Goal: Task Accomplishment & Management: Complete application form

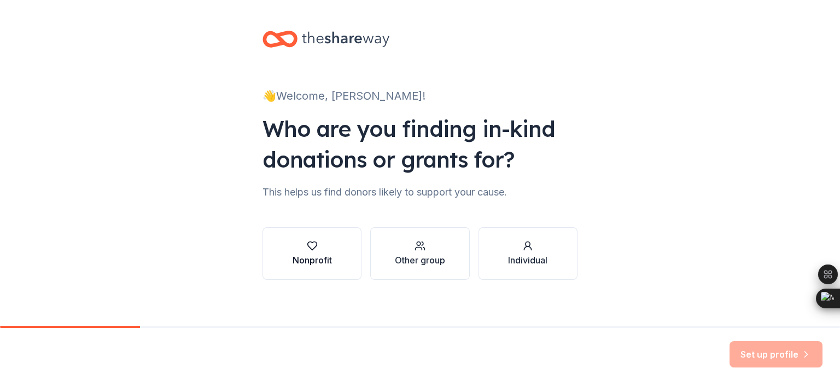
click at [311, 247] on icon "button" at bounding box center [312, 246] width 9 height 8
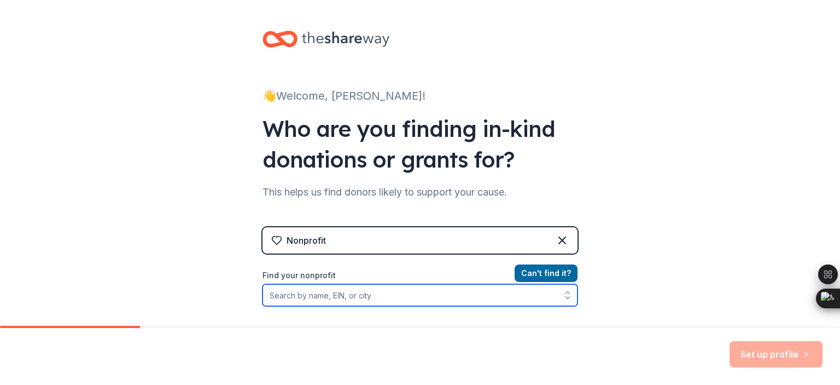
click at [482, 304] on input "Find your nonprofit" at bounding box center [420, 295] width 315 height 22
type input "m"
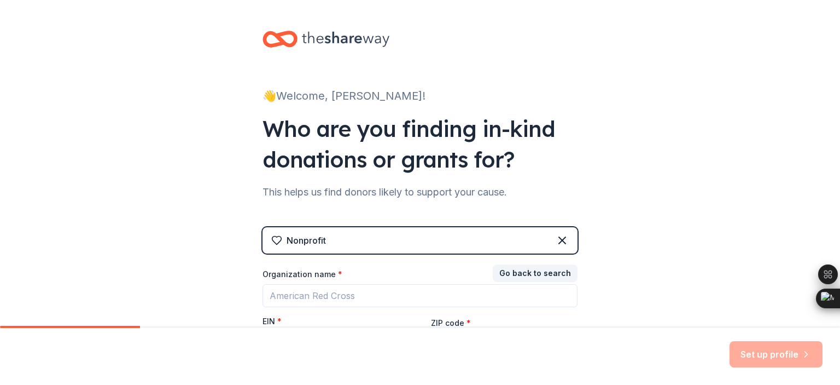
scroll to position [125, 0]
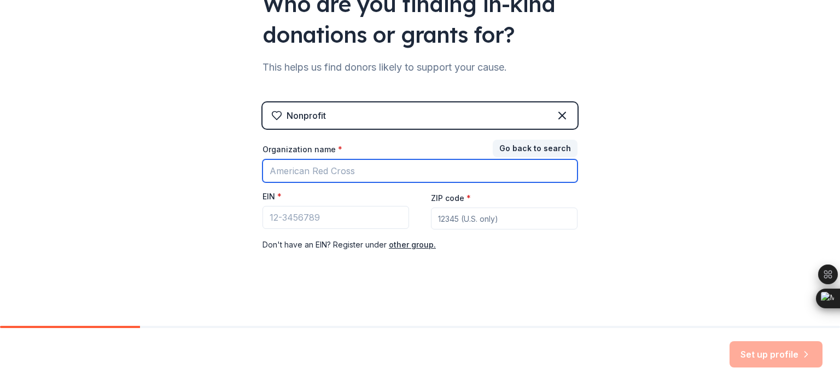
click at [393, 179] on input "Organization name *" at bounding box center [420, 170] width 315 height 23
click at [504, 170] on input "mt [GEOGRAPHIC_DATA]" at bounding box center [420, 170] width 315 height 23
type input "m"
type input "Mt. [GEOGRAPHIC_DATA]"
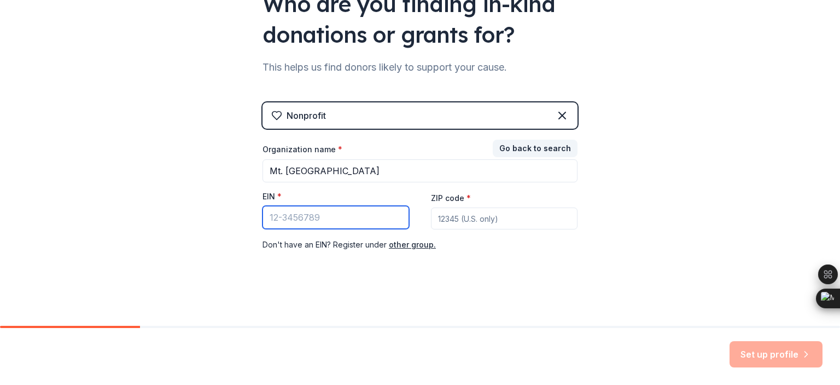
click at [347, 219] on input "EIN *" at bounding box center [336, 217] width 147 height 23
type input "[US_EMPLOYER_IDENTIFICATION_NUMBER]"
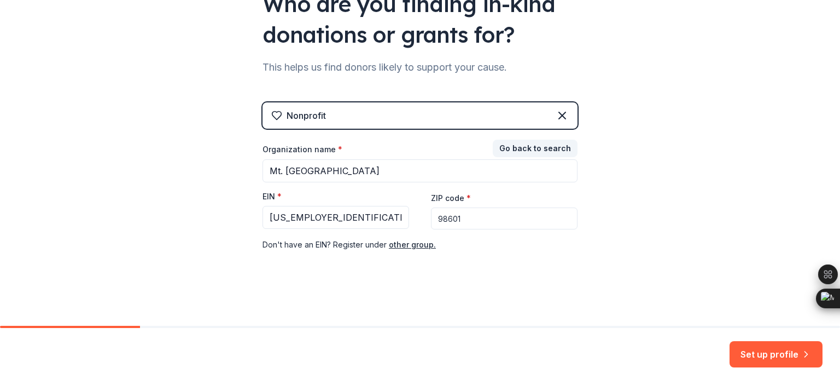
type input "98601"
click at [756, 353] on button "Set up profile" at bounding box center [776, 354] width 93 height 26
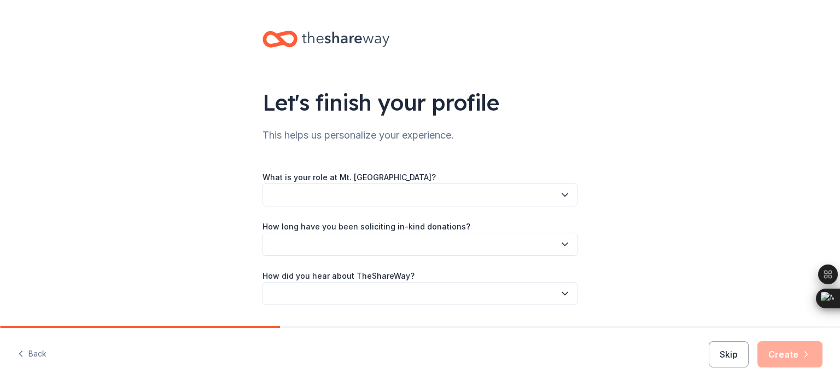
click at [457, 195] on button "button" at bounding box center [420, 194] width 315 height 23
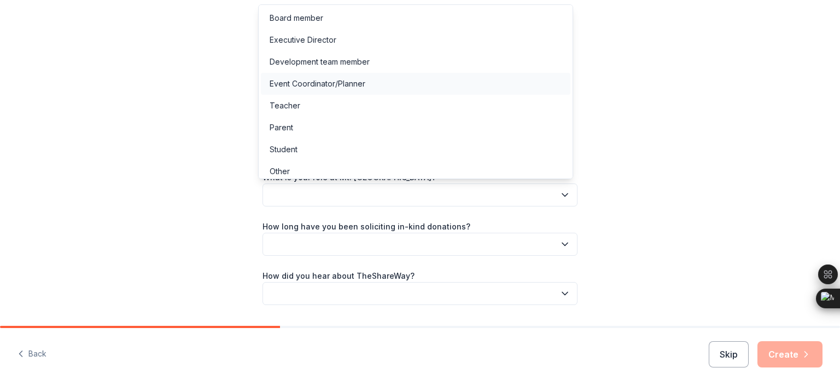
click at [330, 82] on div "Event Coordinator/Planner" at bounding box center [318, 83] width 96 height 13
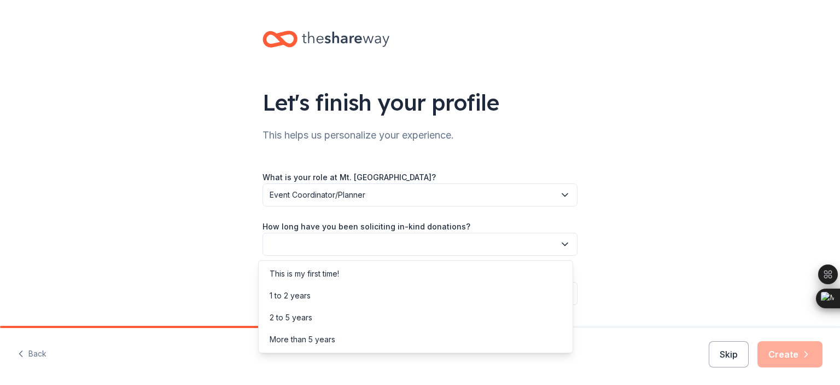
click at [366, 240] on button "button" at bounding box center [420, 244] width 315 height 23
click at [350, 293] on div "1 to 2 years" at bounding box center [416, 296] width 310 height 22
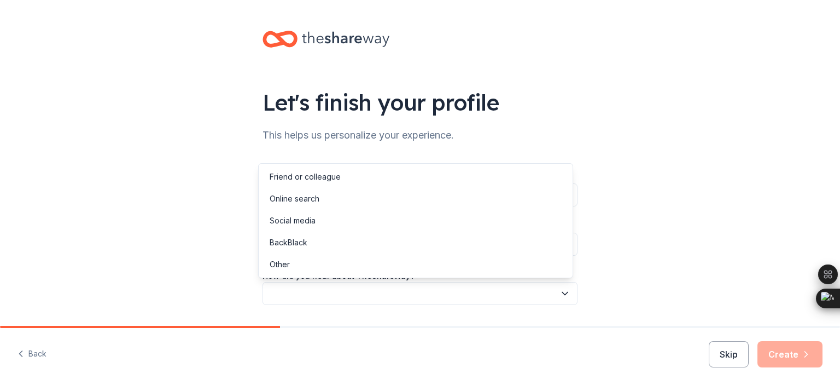
click at [349, 288] on button "button" at bounding box center [420, 293] width 315 height 23
click at [309, 201] on div "Online search" at bounding box center [295, 198] width 50 height 13
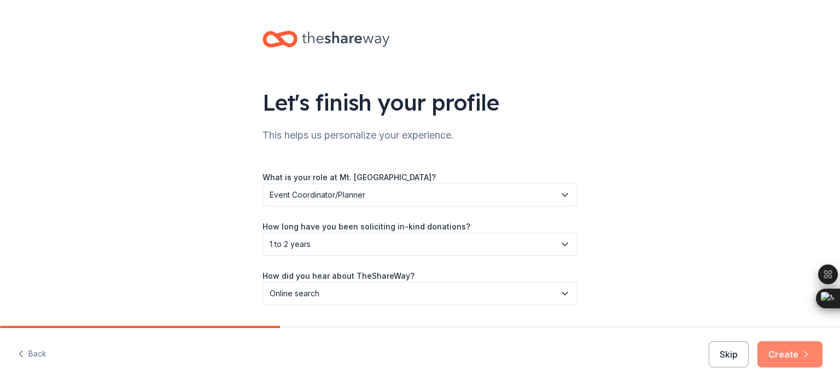
click at [798, 351] on button "Create" at bounding box center [790, 354] width 65 height 26
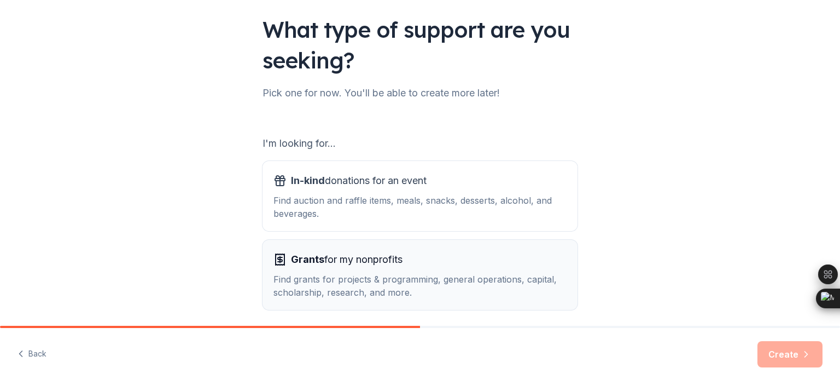
scroll to position [116, 0]
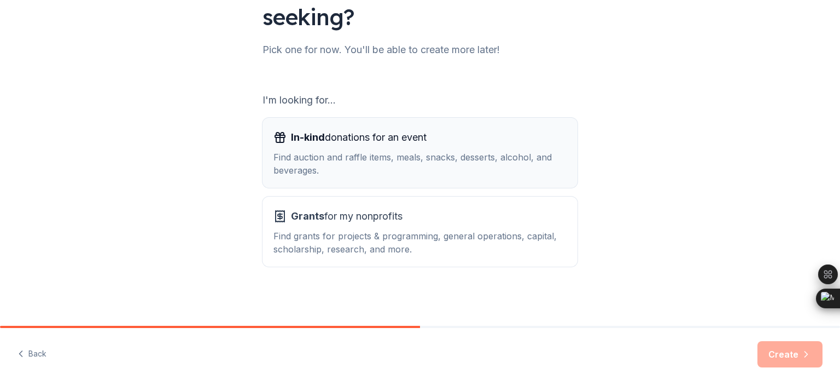
click at [407, 148] on div "In-kind donations for an event Find auction and raffle items, meals, snacks, de…" at bounding box center [420, 153] width 293 height 48
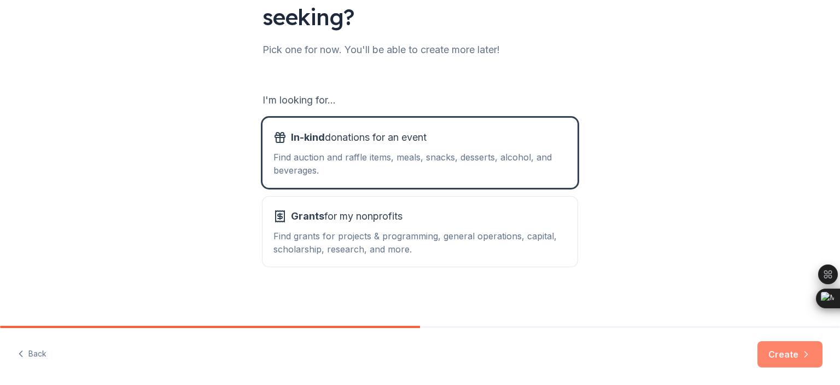
click at [775, 356] on button "Create" at bounding box center [790, 354] width 65 height 26
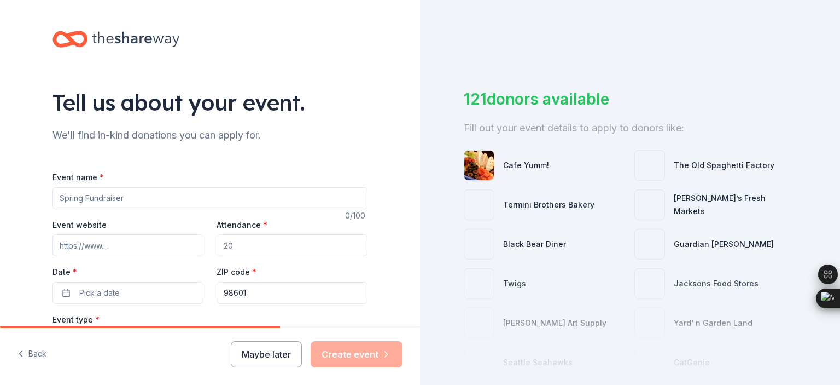
scroll to position [36, 0]
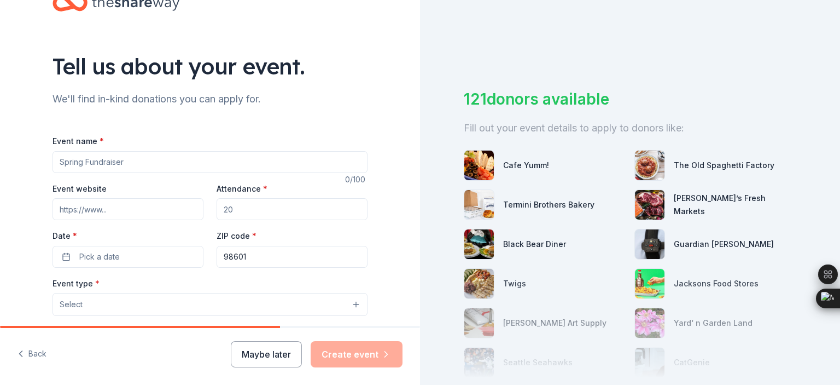
click at [179, 160] on input "Event name *" at bounding box center [210, 162] width 315 height 22
type input "Boots & Bow Ties"
click at [155, 212] on input "Event website" at bounding box center [128, 209] width 151 height 22
click at [257, 214] on input "Attendance *" at bounding box center [292, 209] width 151 height 22
type input "300"
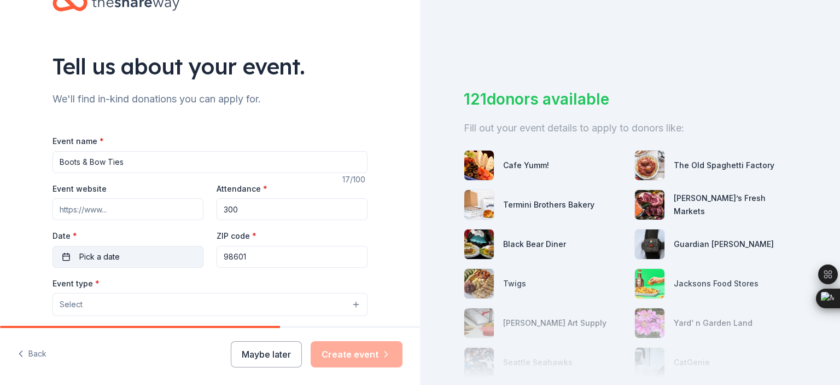
click at [153, 254] on button "Pick a date" at bounding box center [128, 257] width 151 height 22
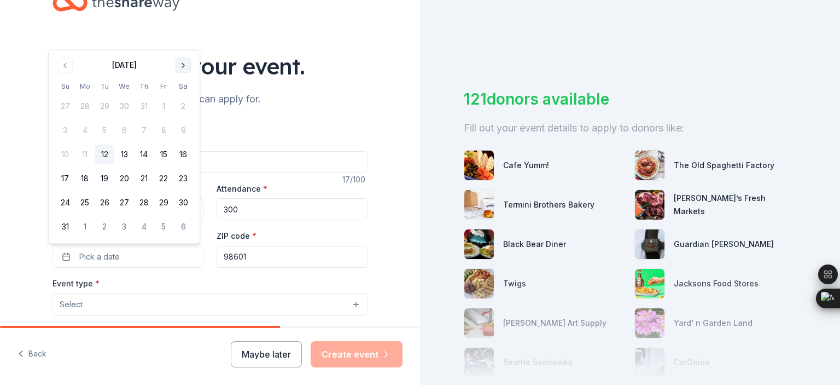
click at [182, 66] on button "Go to next month" at bounding box center [183, 64] width 15 height 15
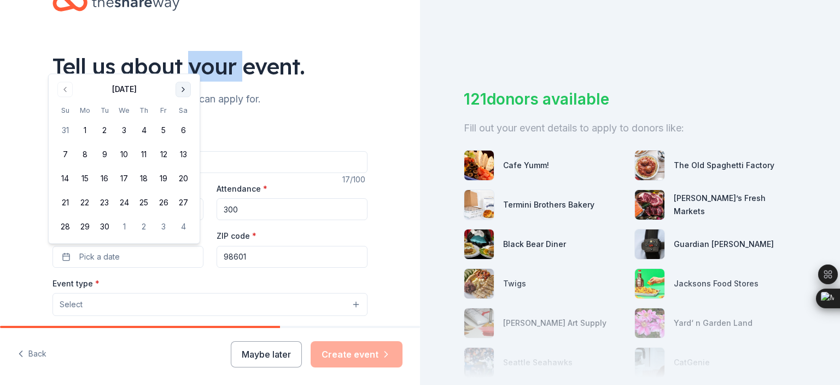
click at [182, 66] on div "Tell us about your event." at bounding box center [210, 66] width 315 height 31
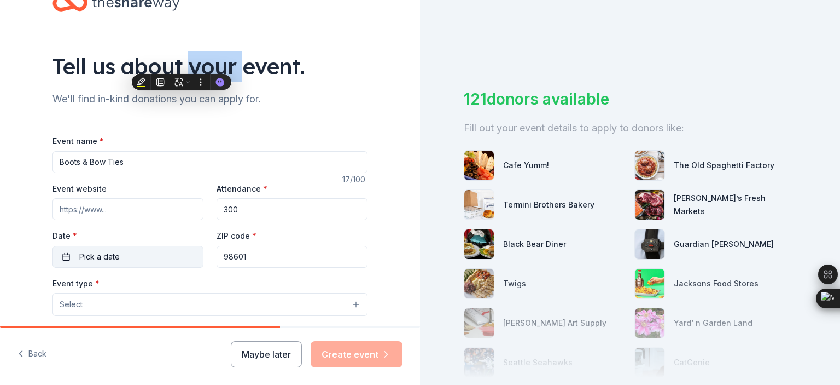
click at [138, 248] on button "Pick a date" at bounding box center [128, 257] width 151 height 22
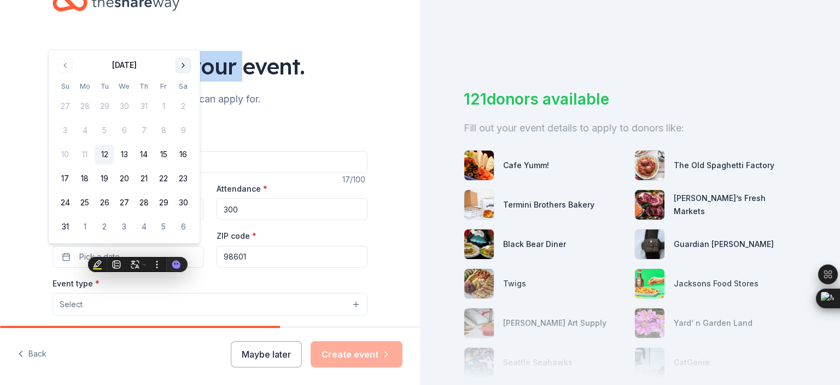
click at [179, 69] on button "Go to next month" at bounding box center [183, 64] width 15 height 15
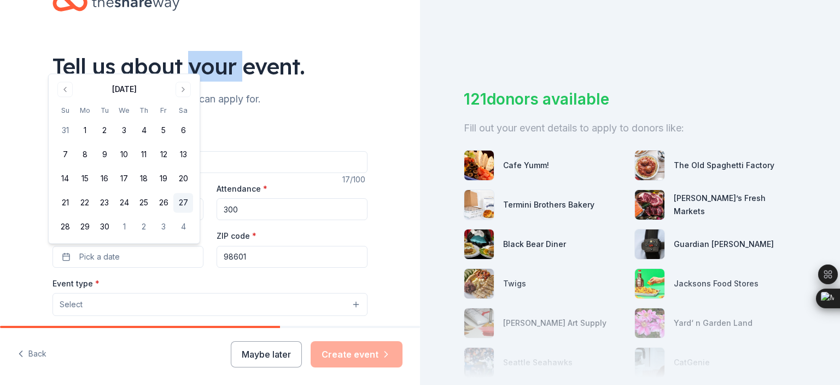
click at [181, 201] on button "27" at bounding box center [183, 203] width 20 height 20
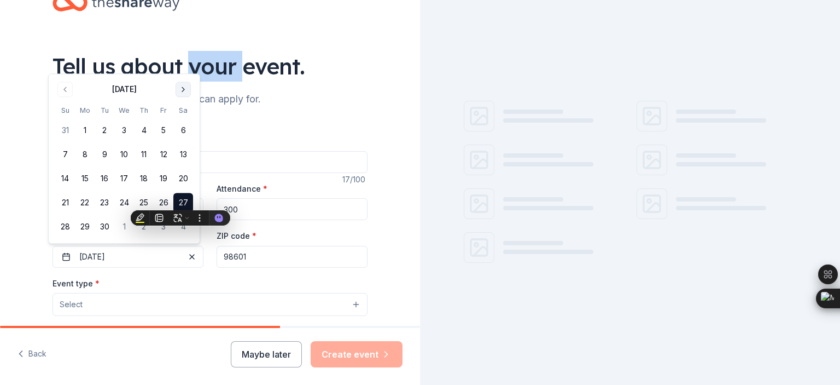
click at [183, 90] on button "Go to next month" at bounding box center [183, 89] width 15 height 15
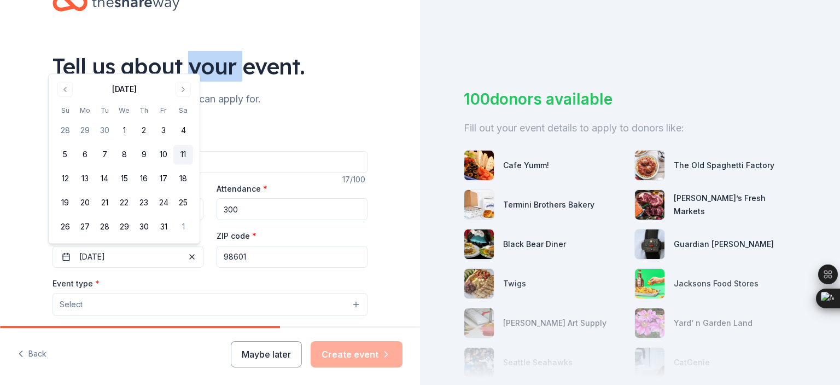
click at [185, 153] on button "11" at bounding box center [183, 155] width 20 height 20
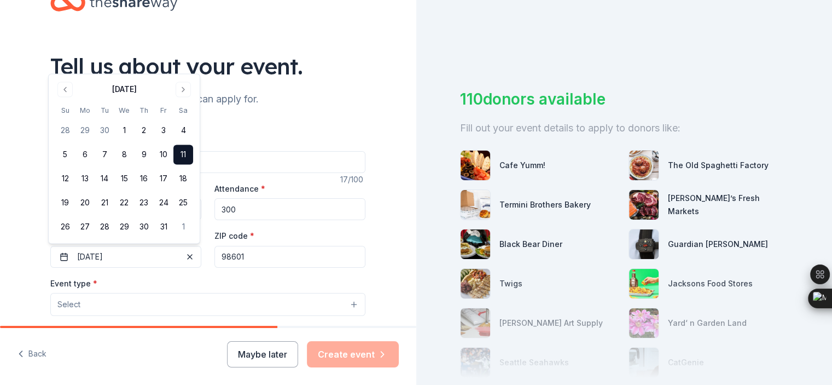
click at [251, 263] on input "98601" at bounding box center [289, 257] width 151 height 22
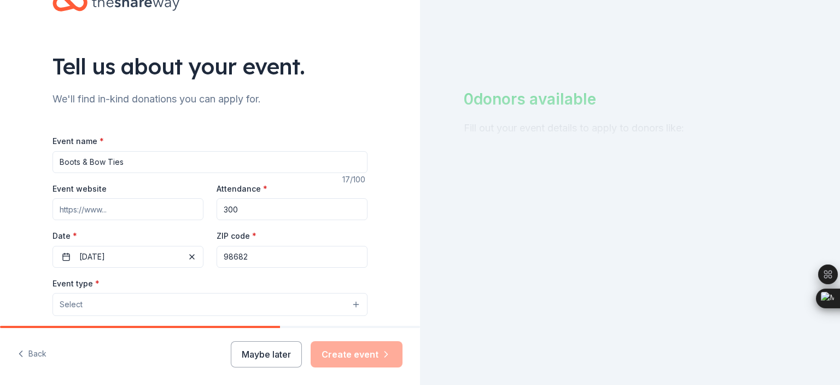
type input "98682"
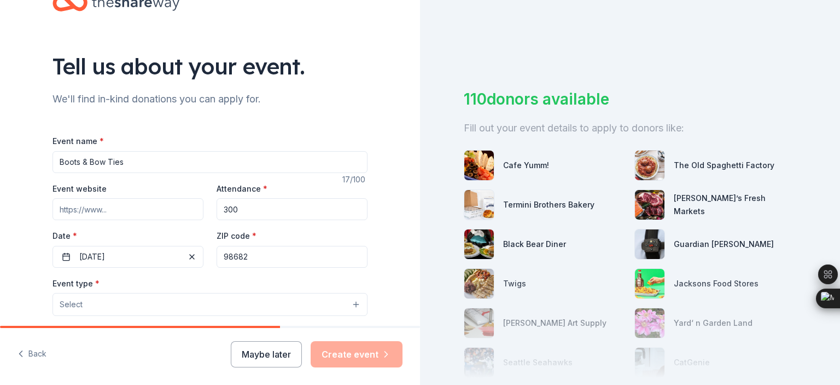
click at [228, 309] on button "Select" at bounding box center [210, 304] width 315 height 23
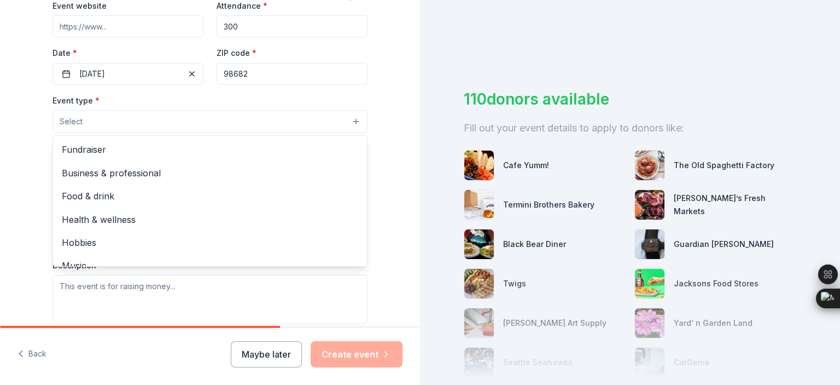
scroll to position [146, 0]
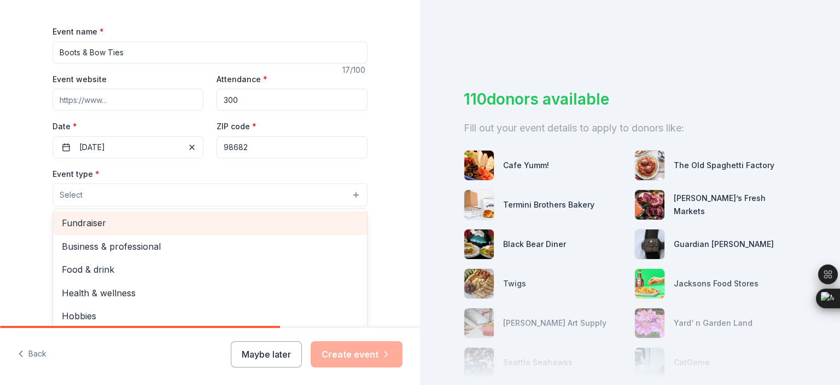
click at [74, 224] on span "Fundraiser" at bounding box center [210, 223] width 297 height 14
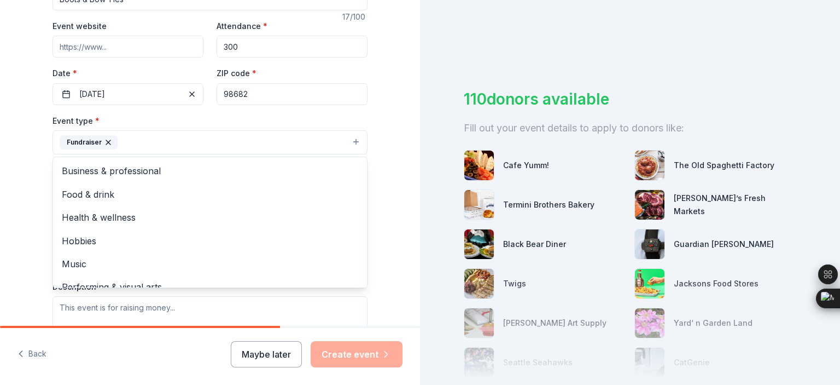
scroll to position [199, 0]
click at [388, 254] on div "Tell us about your event. We'll find in-kind donations you can apply for. Event…" at bounding box center [210, 165] width 420 height 729
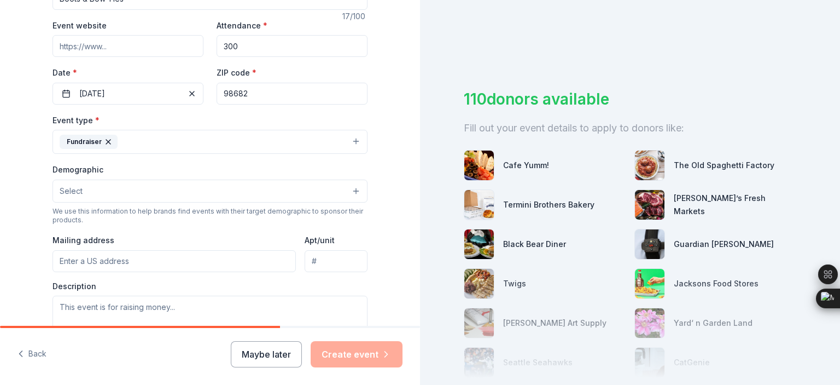
click at [350, 142] on button "Fundraiser" at bounding box center [210, 142] width 315 height 24
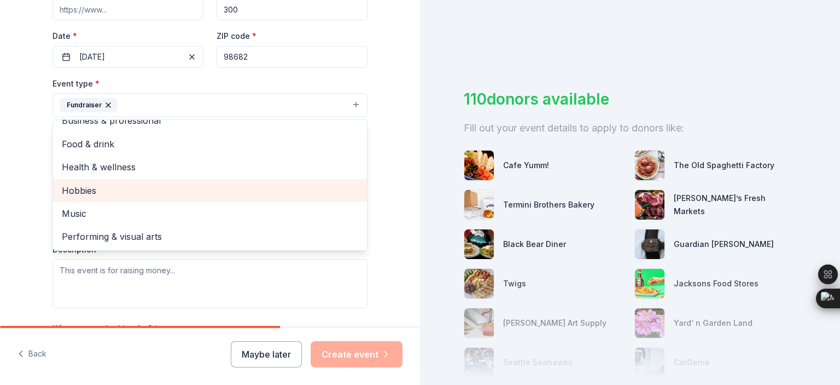
scroll to position [272, 0]
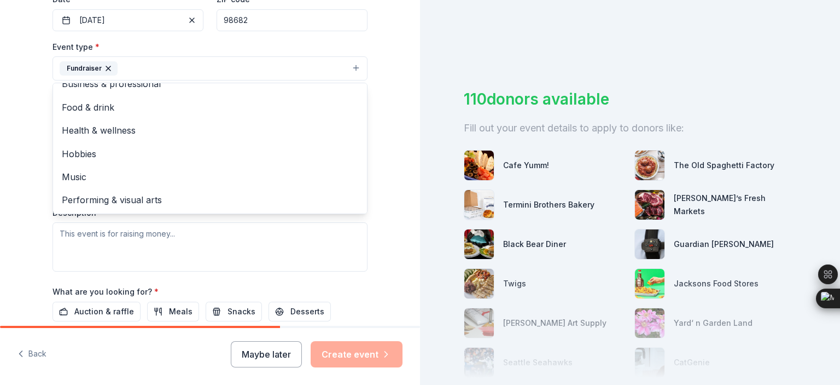
click at [373, 244] on div "Tell us about your event. We'll find in-kind donations you can apply for. Event…" at bounding box center [210, 92] width 350 height 729
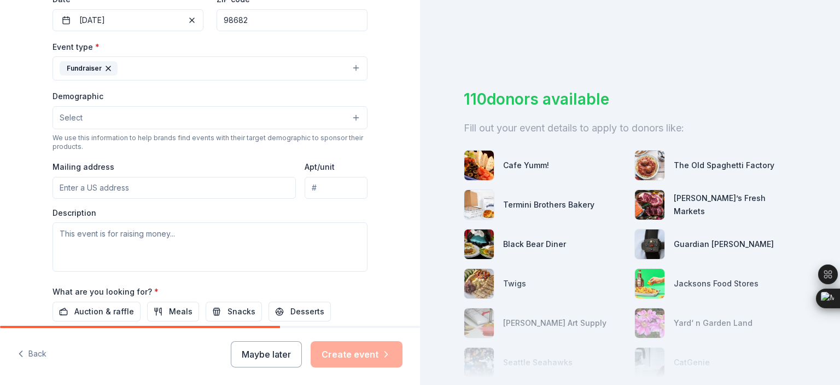
click at [214, 190] on input "Mailing address" at bounding box center [174, 188] width 243 height 22
click at [210, 197] on input "[STREET_ADDRESS]" at bounding box center [174, 188] width 243 height 22
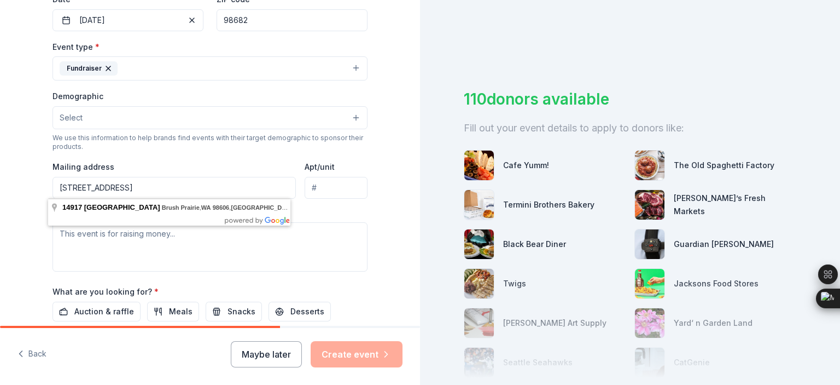
type input "[STREET_ADDRESS]"
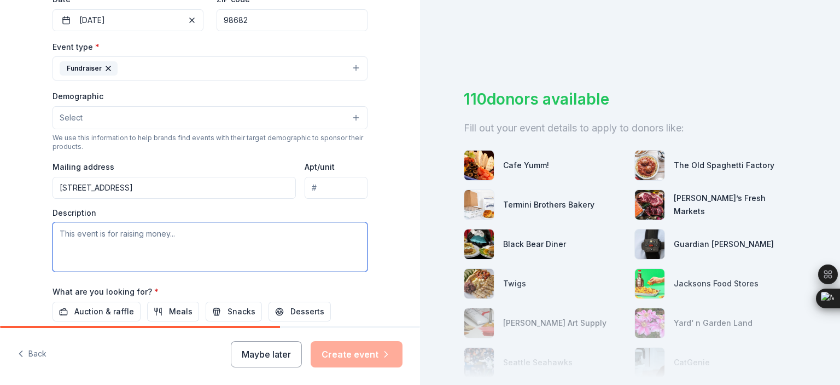
click at [207, 231] on textarea at bounding box center [210, 246] width 315 height 49
click at [240, 235] on textarea "Annual Gala to raise funds for the year." at bounding box center [210, 246] width 315 height 49
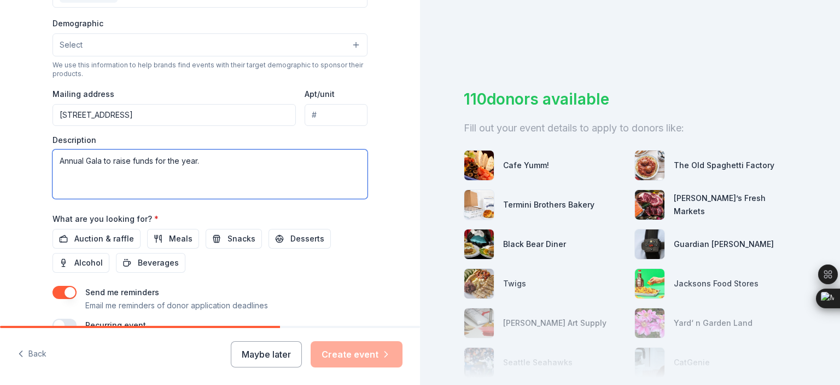
scroll to position [382, 0]
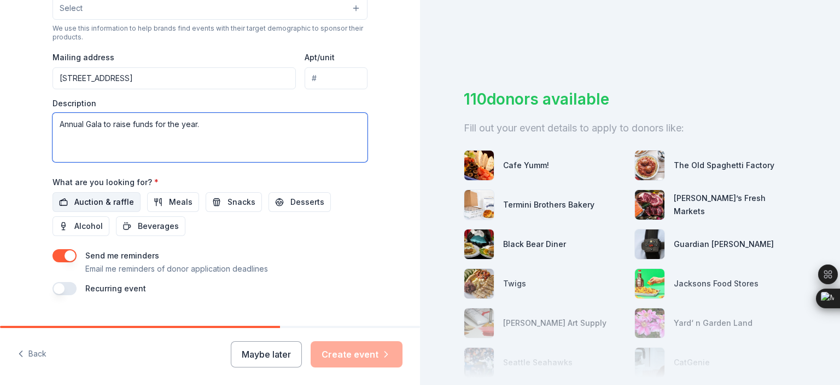
type textarea "Annual Gala to raise funds for the year."
click at [88, 201] on span "Auction & raffle" at bounding box center [104, 201] width 60 height 13
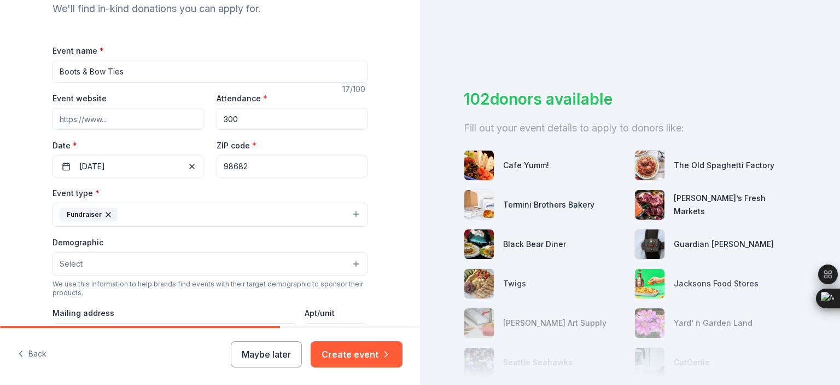
scroll to position [163, 0]
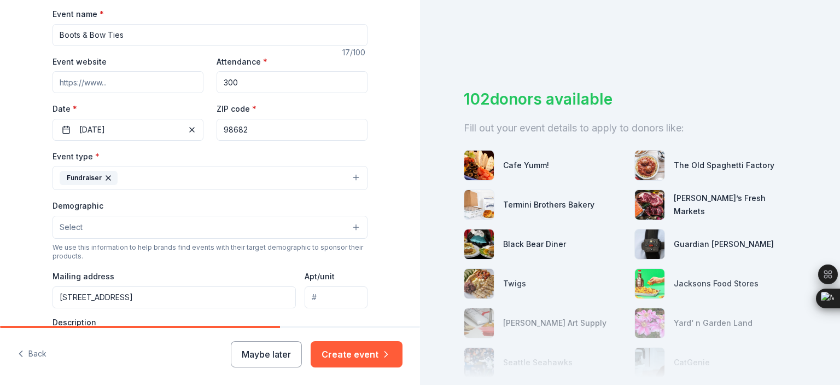
click at [211, 227] on button "Select" at bounding box center [210, 227] width 315 height 23
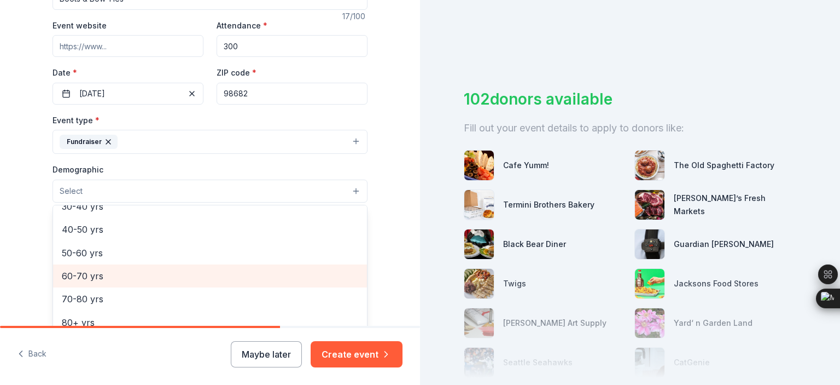
scroll to position [0, 0]
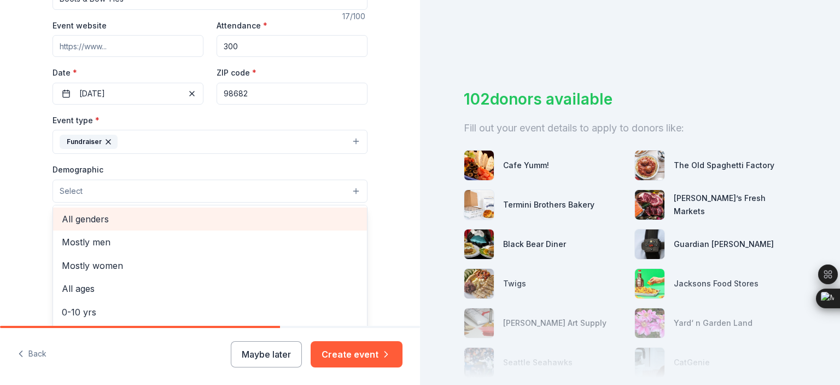
click at [109, 217] on span "All genders" at bounding box center [210, 219] width 297 height 14
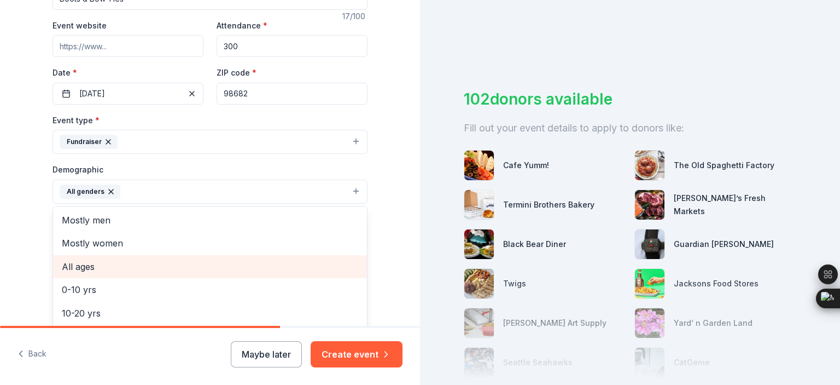
click at [89, 264] on span "All ages" at bounding box center [210, 266] width 297 height 14
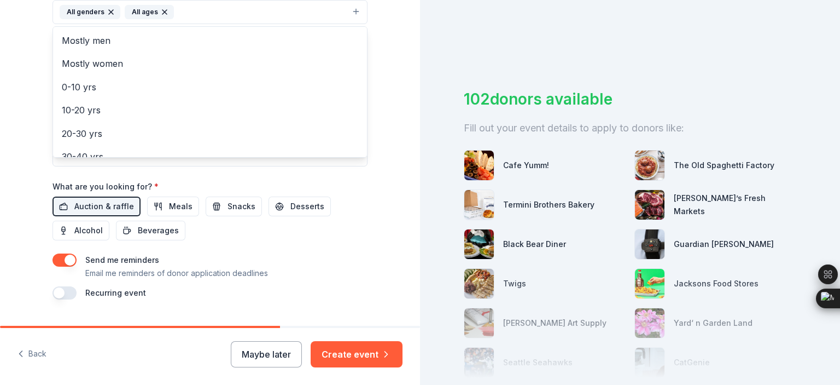
scroll to position [404, 0]
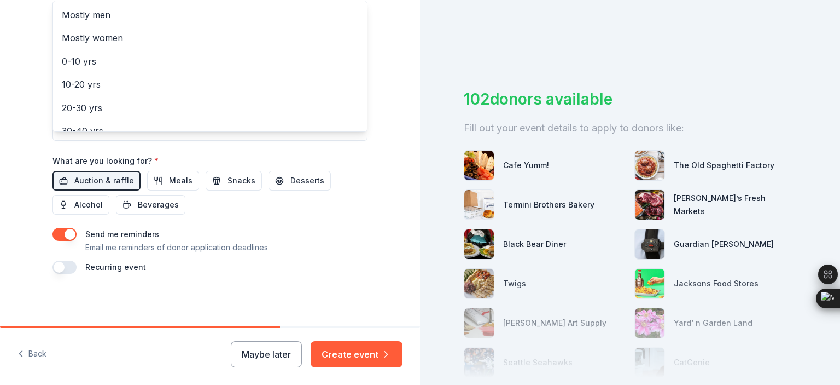
click at [348, 351] on div "Tell us about your event. We'll find in-kind donations you can apply for. Event…" at bounding box center [210, 192] width 420 height 385
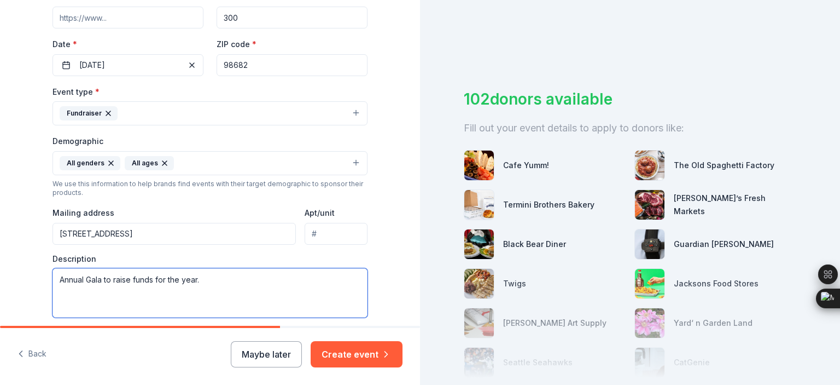
click at [216, 282] on textarea "Annual Gala to raise funds for the year." at bounding box center [210, 292] width 315 height 49
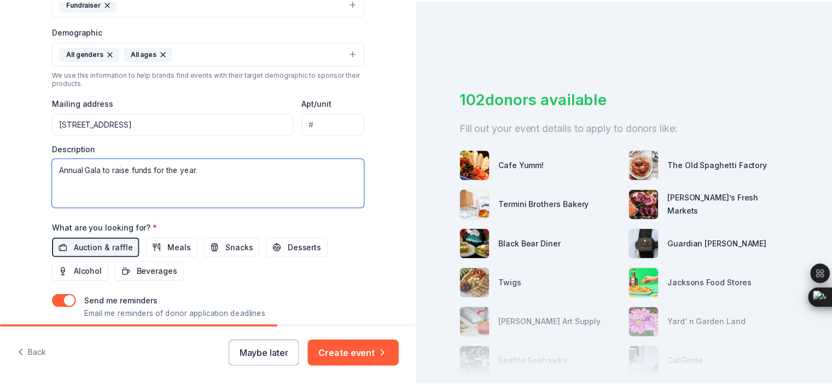
scroll to position [404, 0]
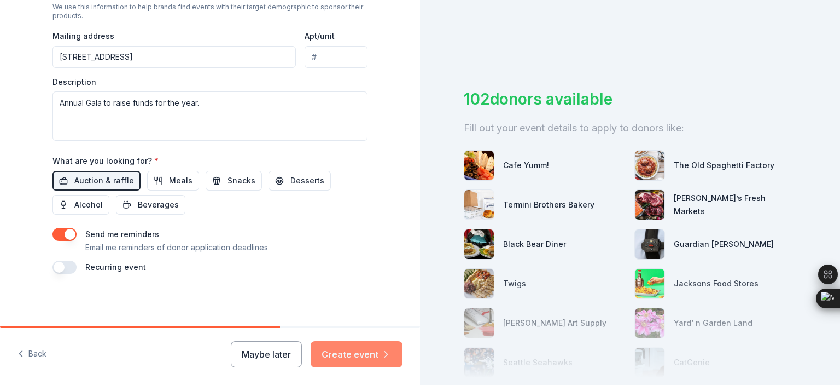
click at [358, 350] on button "Create event" at bounding box center [357, 354] width 92 height 26
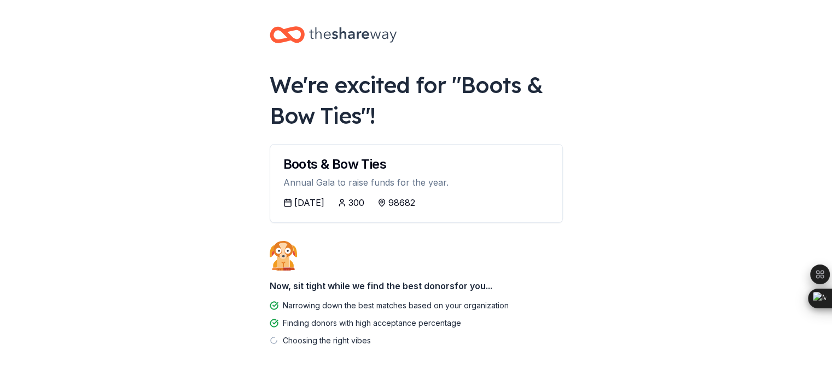
scroll to position [34, 0]
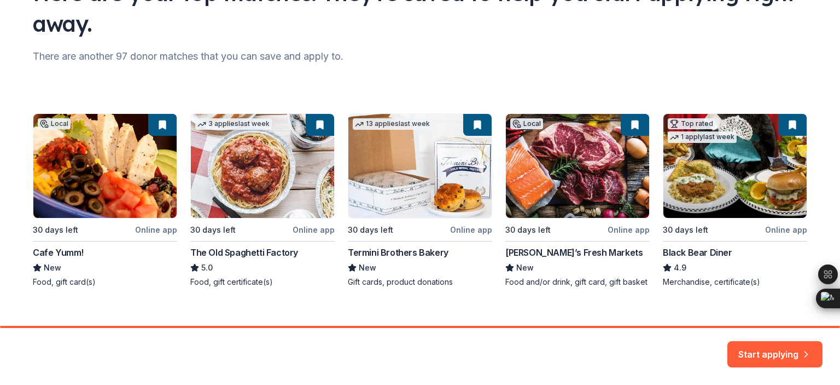
scroll to position [124, 0]
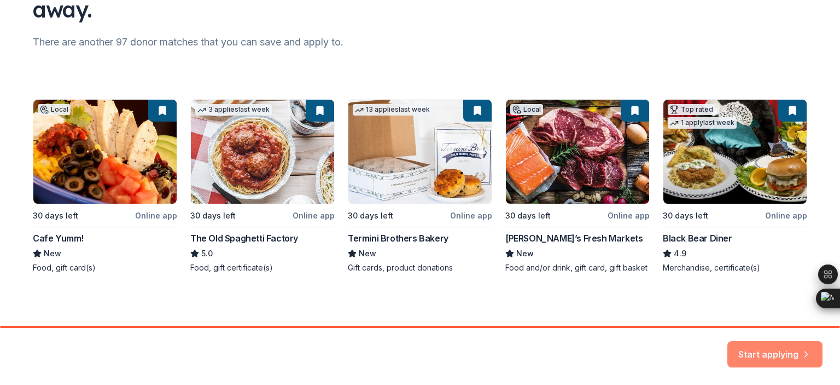
click at [771, 358] on button "Start applying" at bounding box center [775, 347] width 95 height 26
click at [770, 347] on div "Start applying" at bounding box center [775, 354] width 95 height 26
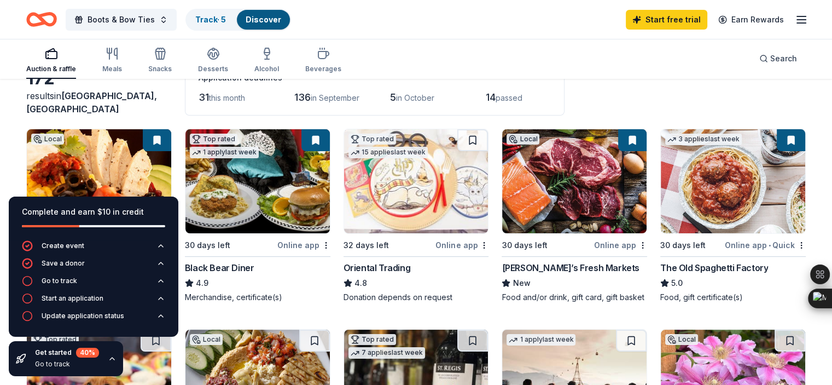
scroll to position [36, 0]
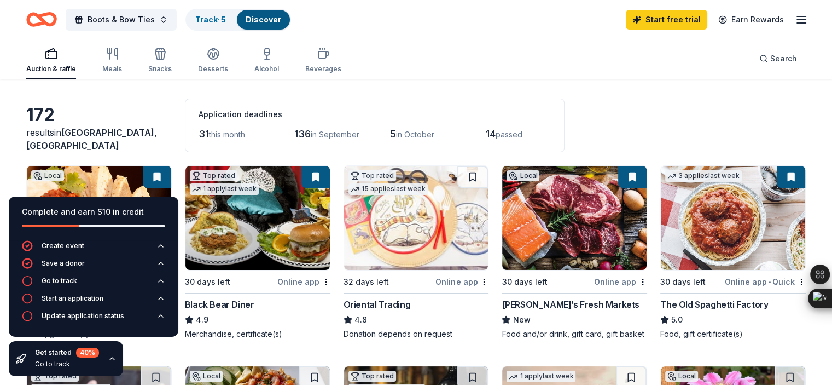
click at [234, 133] on span "this month" at bounding box center [227, 134] width 36 height 9
click at [334, 131] on span "in September" at bounding box center [335, 134] width 49 height 9
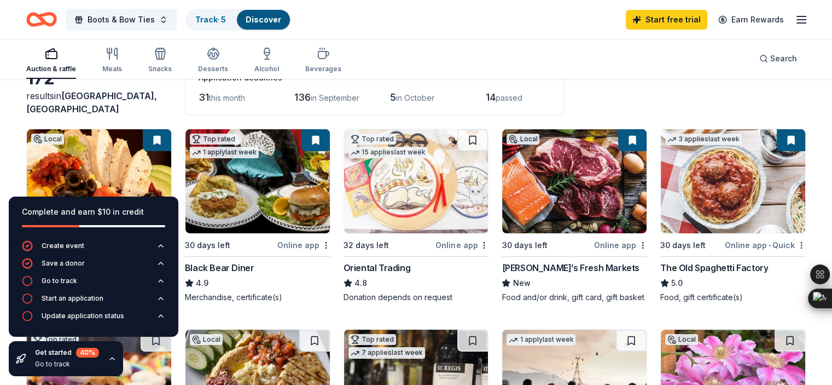
scroll to position [109, 0]
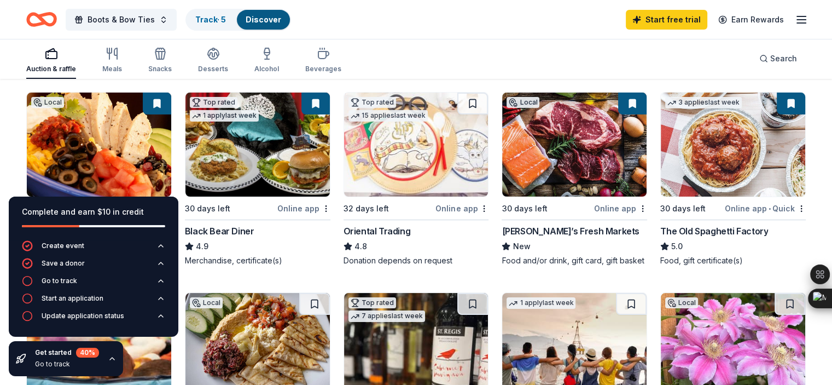
click at [108, 358] on icon "button" at bounding box center [112, 358] width 9 height 9
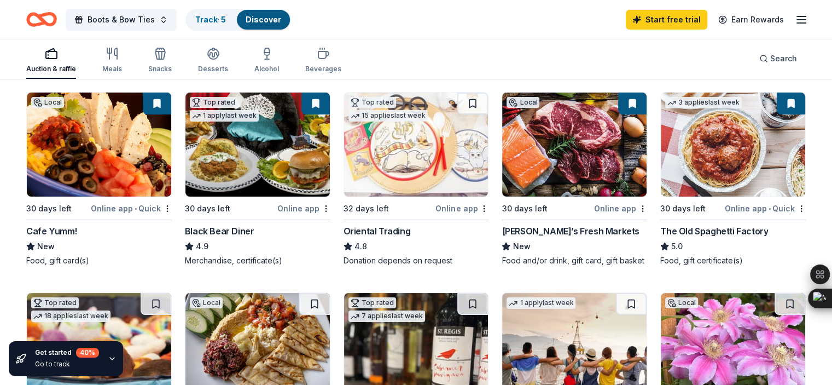
click at [606, 207] on div "Online app" at bounding box center [620, 208] width 53 height 14
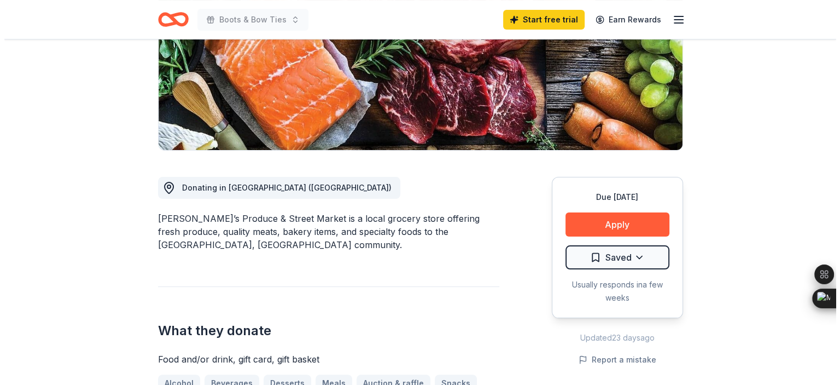
scroll to position [219, 0]
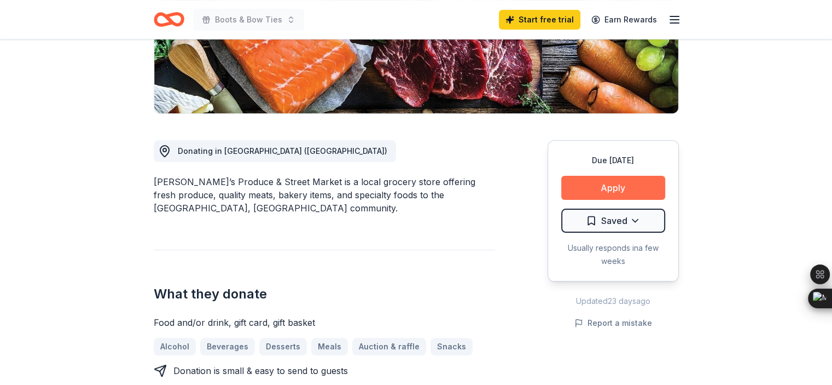
click at [611, 185] on button "Apply" at bounding box center [613, 188] width 104 height 24
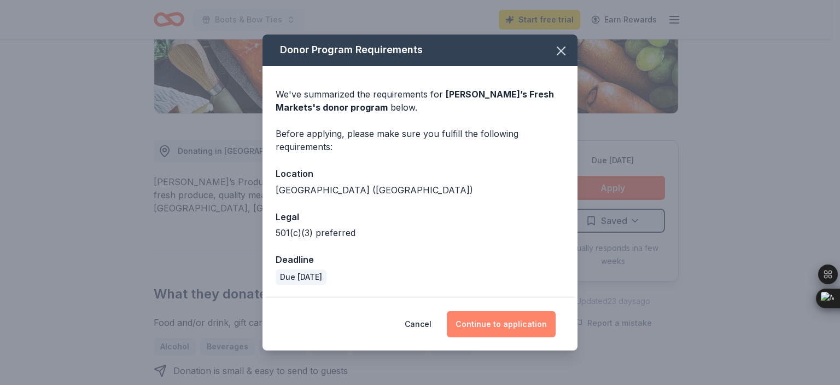
click at [511, 323] on button "Continue to application" at bounding box center [501, 324] width 109 height 26
